Goal: Task Accomplishment & Management: Manage account settings

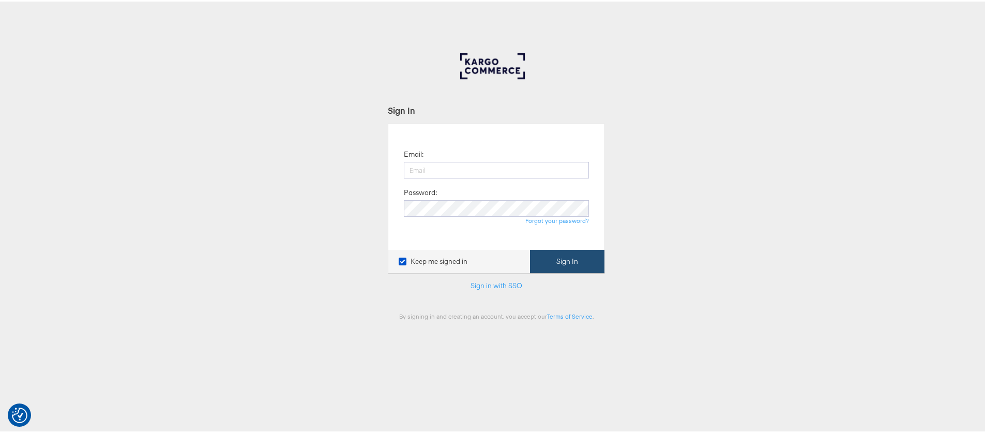
type input "[PERSON_NAME][EMAIL_ADDRESS][PERSON_NAME][DOMAIN_NAME]"
click at [567, 261] on button "Sign In" at bounding box center [567, 259] width 74 height 23
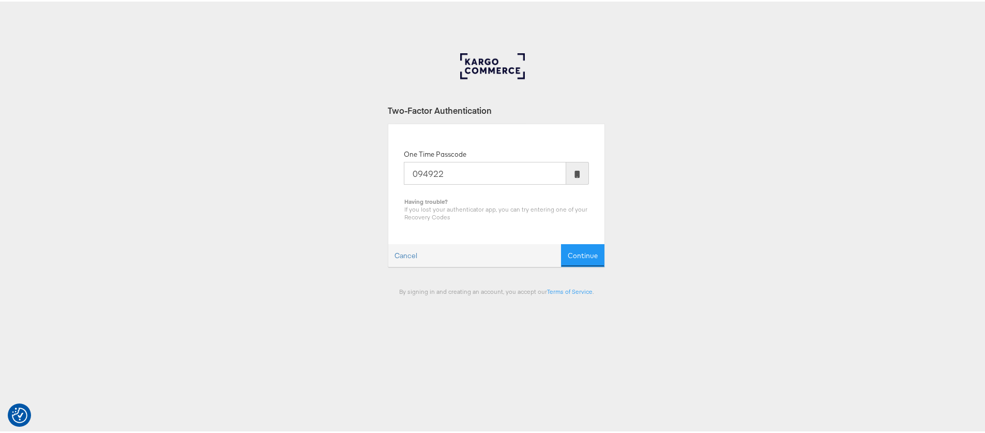
type input "094922"
click at [561, 243] on button "Continue" at bounding box center [582, 254] width 43 height 23
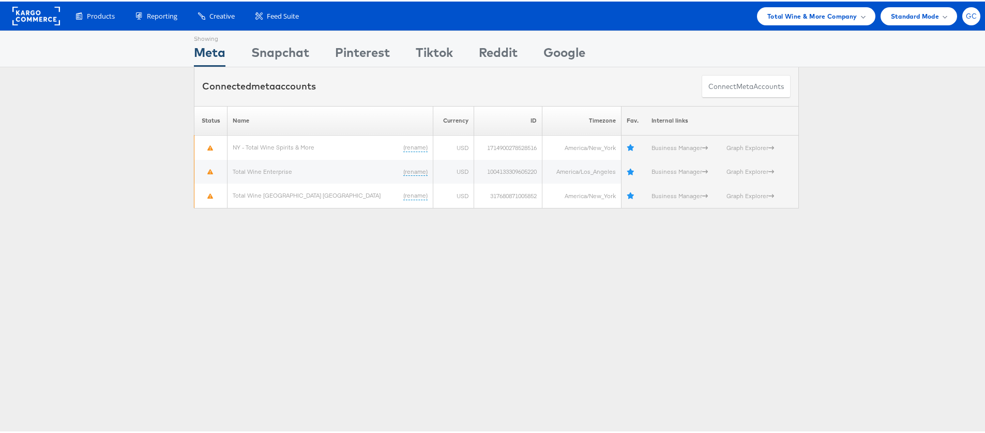
click at [966, 17] on span "GC" at bounding box center [971, 14] width 11 height 7
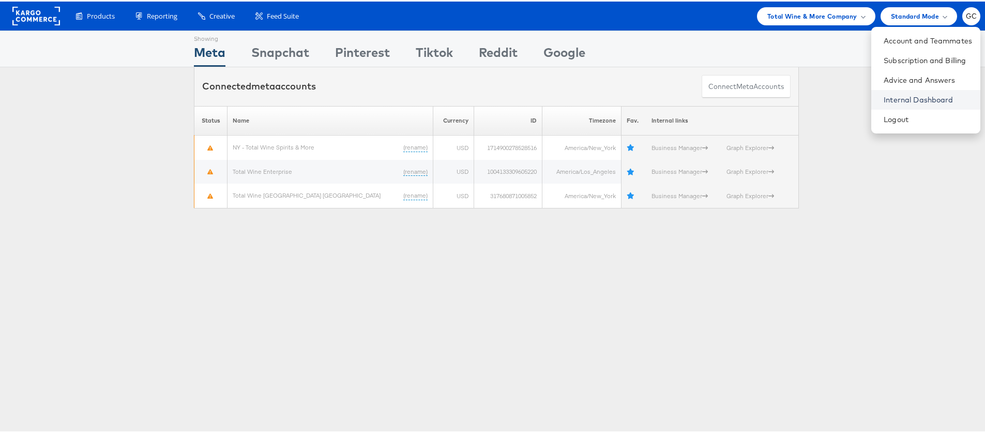
click at [903, 96] on link "Internal Dashboard" at bounding box center [928, 98] width 88 height 10
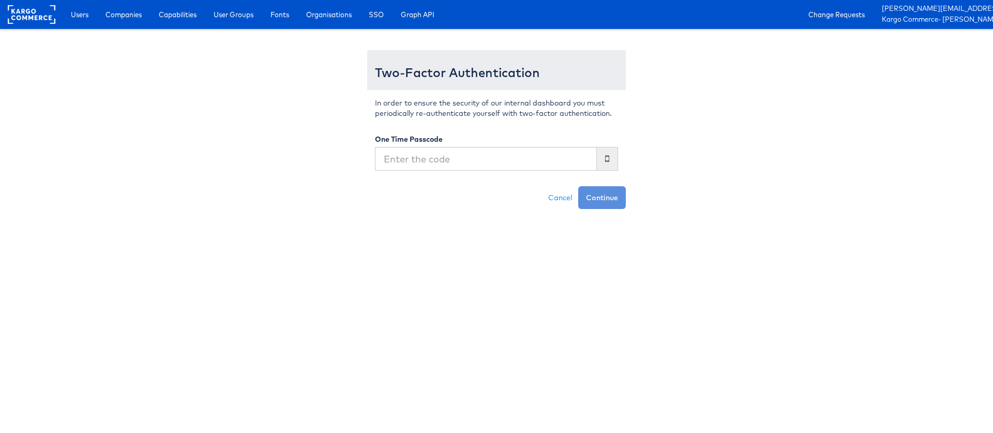
click at [488, 163] on input "text" at bounding box center [486, 159] width 222 height 24
type input "689968"
click at [578, 186] on button "Continue" at bounding box center [602, 197] width 48 height 23
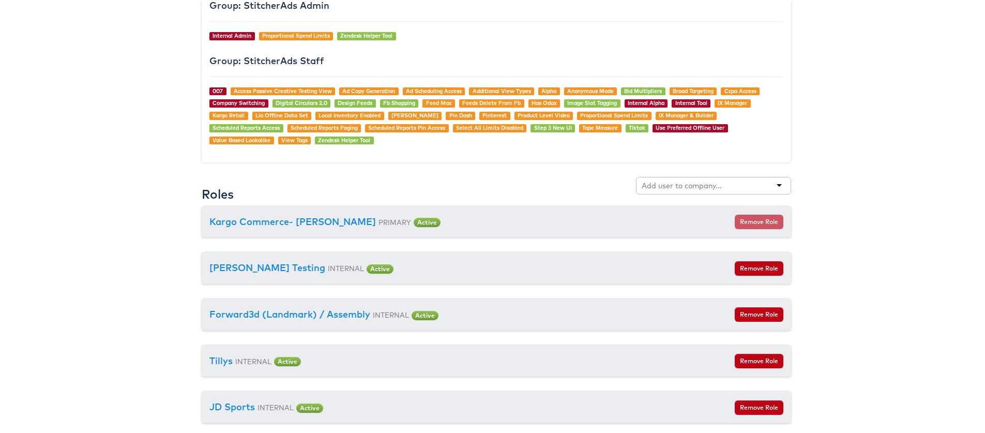
scroll to position [1032, 0]
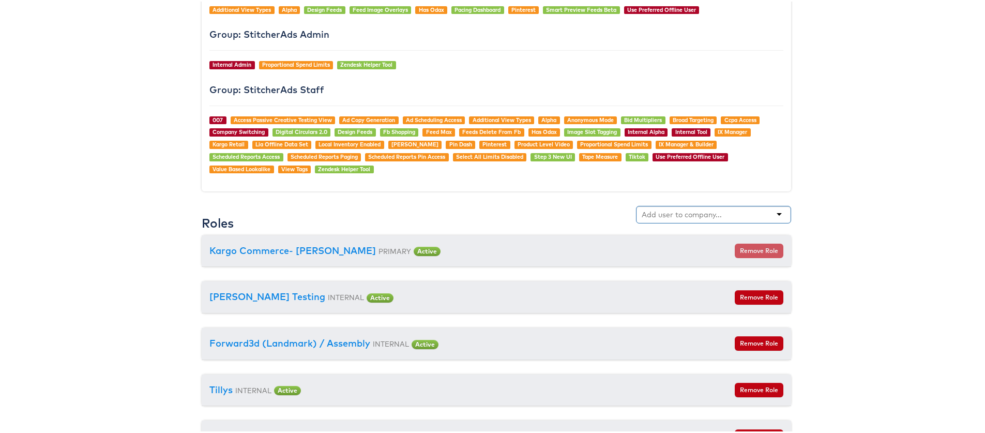
click at [684, 211] on input "text" at bounding box center [683, 213] width 82 height 10
click at [680, 214] on input "text" at bounding box center [683, 213] width 82 height 10
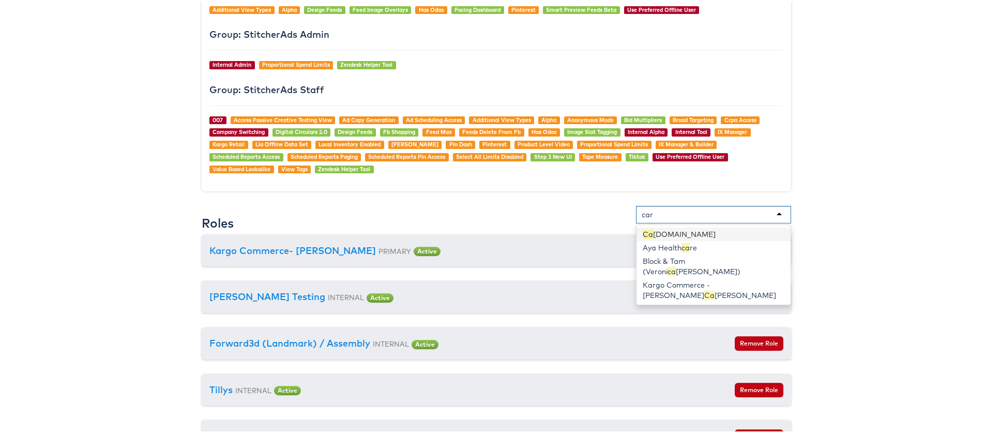
type input "cars"
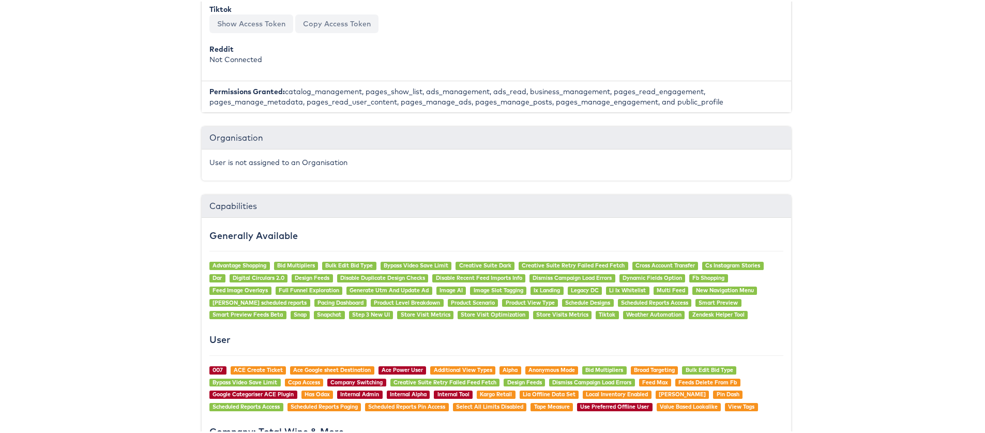
scroll to position [0, 0]
